Goal: Obtain resource: Obtain resource

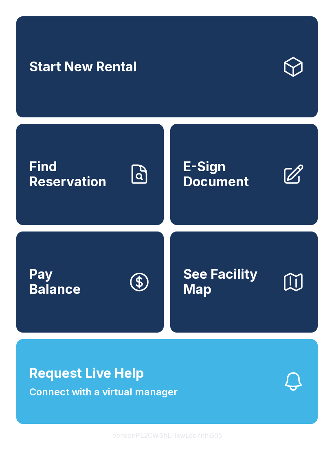
click at [237, 186] on span "E-Sign Document" at bounding box center [229, 174] width 92 height 30
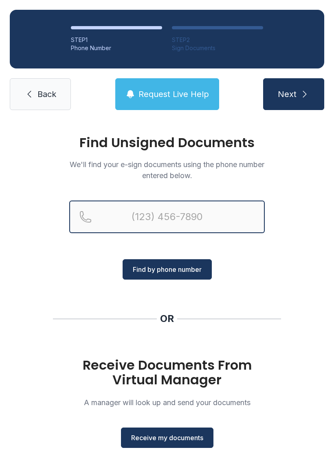
click at [148, 215] on input "Reservation phone number" at bounding box center [167, 216] width 196 height 33
type input "[PHONE_NUMBER]"
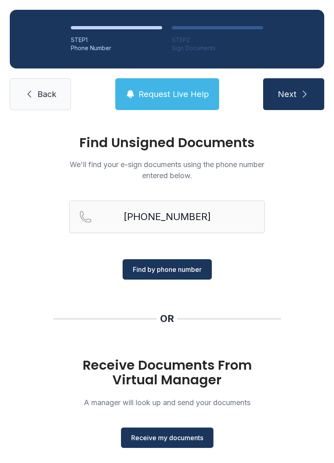
click at [184, 267] on span "Find by phone number" at bounding box center [167, 269] width 69 height 10
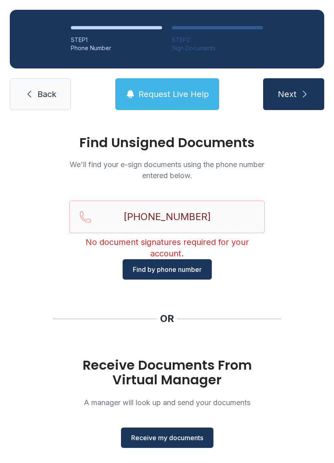
click at [184, 90] on span "Request Live Help" at bounding box center [174, 93] width 70 height 11
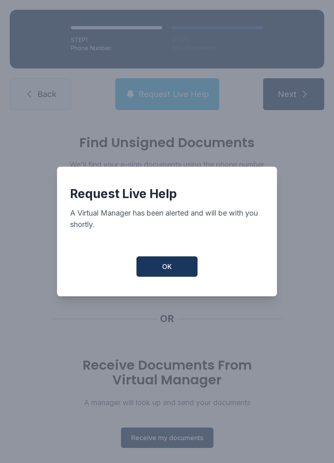
click at [172, 273] on button "OK" at bounding box center [166, 266] width 61 height 20
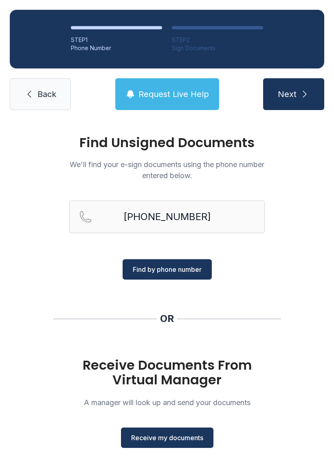
click at [179, 441] on span "Receive my documents" at bounding box center [167, 438] width 72 height 10
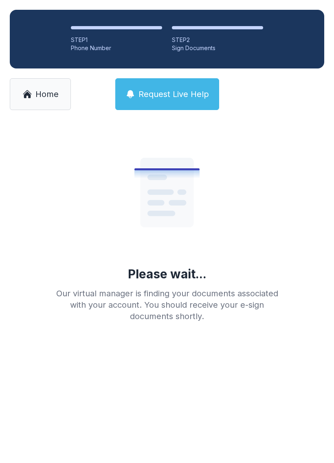
click at [169, 94] on span "Request Live Help" at bounding box center [174, 93] width 70 height 11
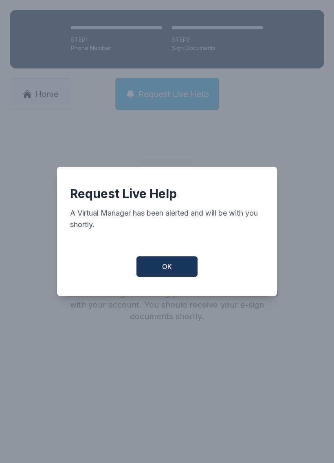
click at [169, 270] on span "OK" at bounding box center [167, 267] width 10 height 10
